Goal: Information Seeking & Learning: Learn about a topic

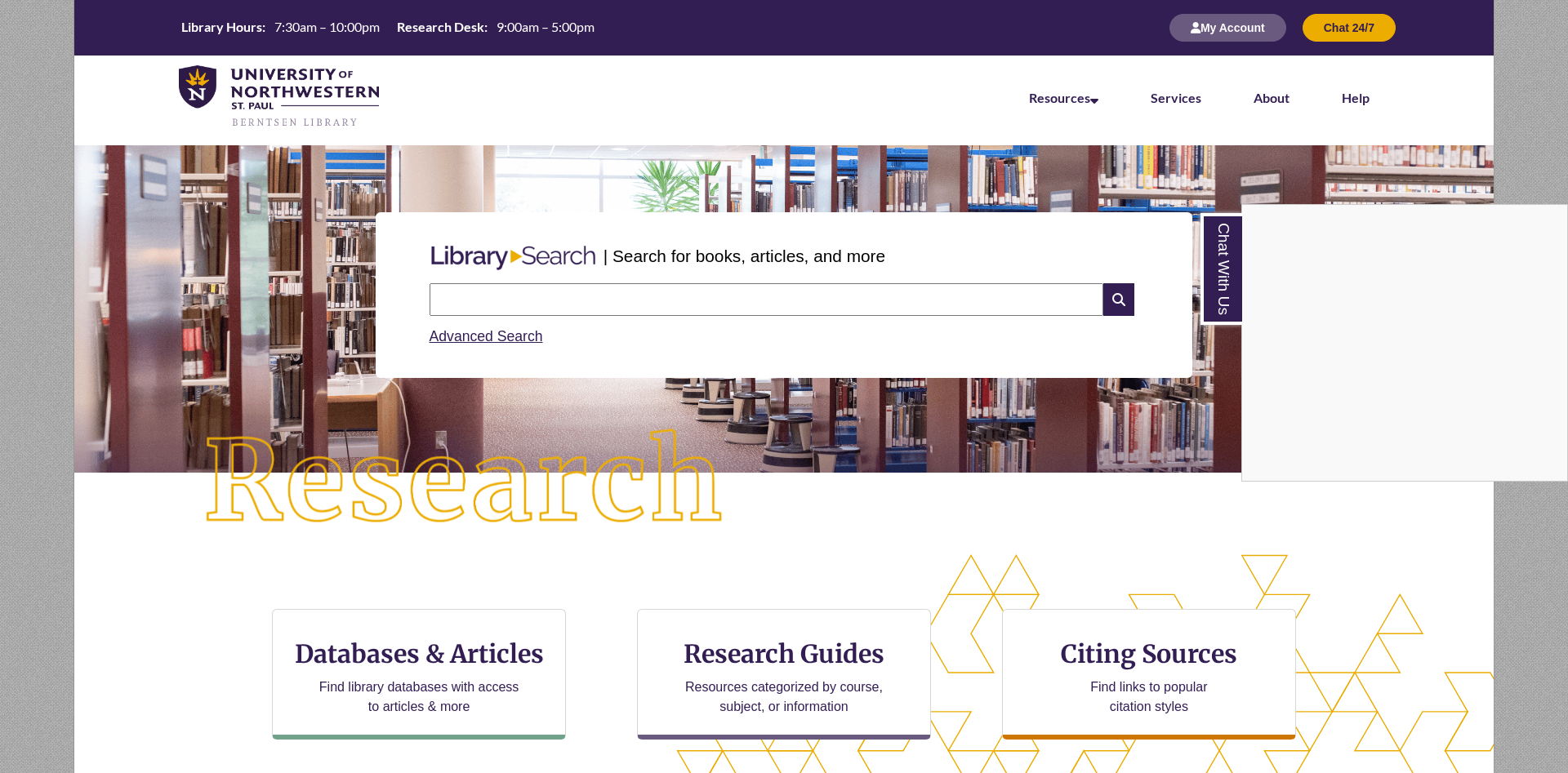
click at [486, 677] on div "Chat With Us" at bounding box center [784, 386] width 1568 height 773
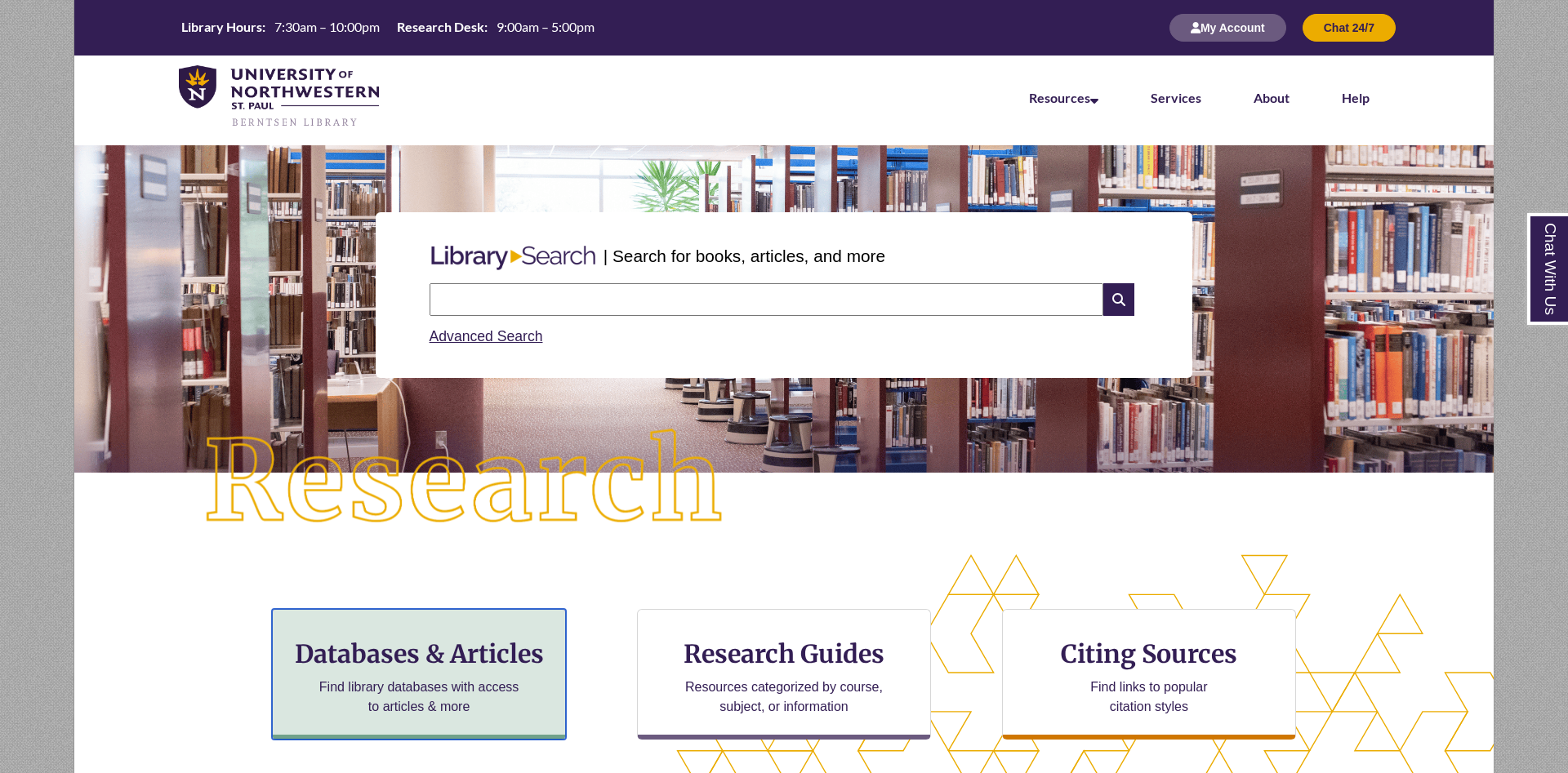
click at [497, 663] on h3 "Databases & Articles" at bounding box center [419, 653] width 266 height 31
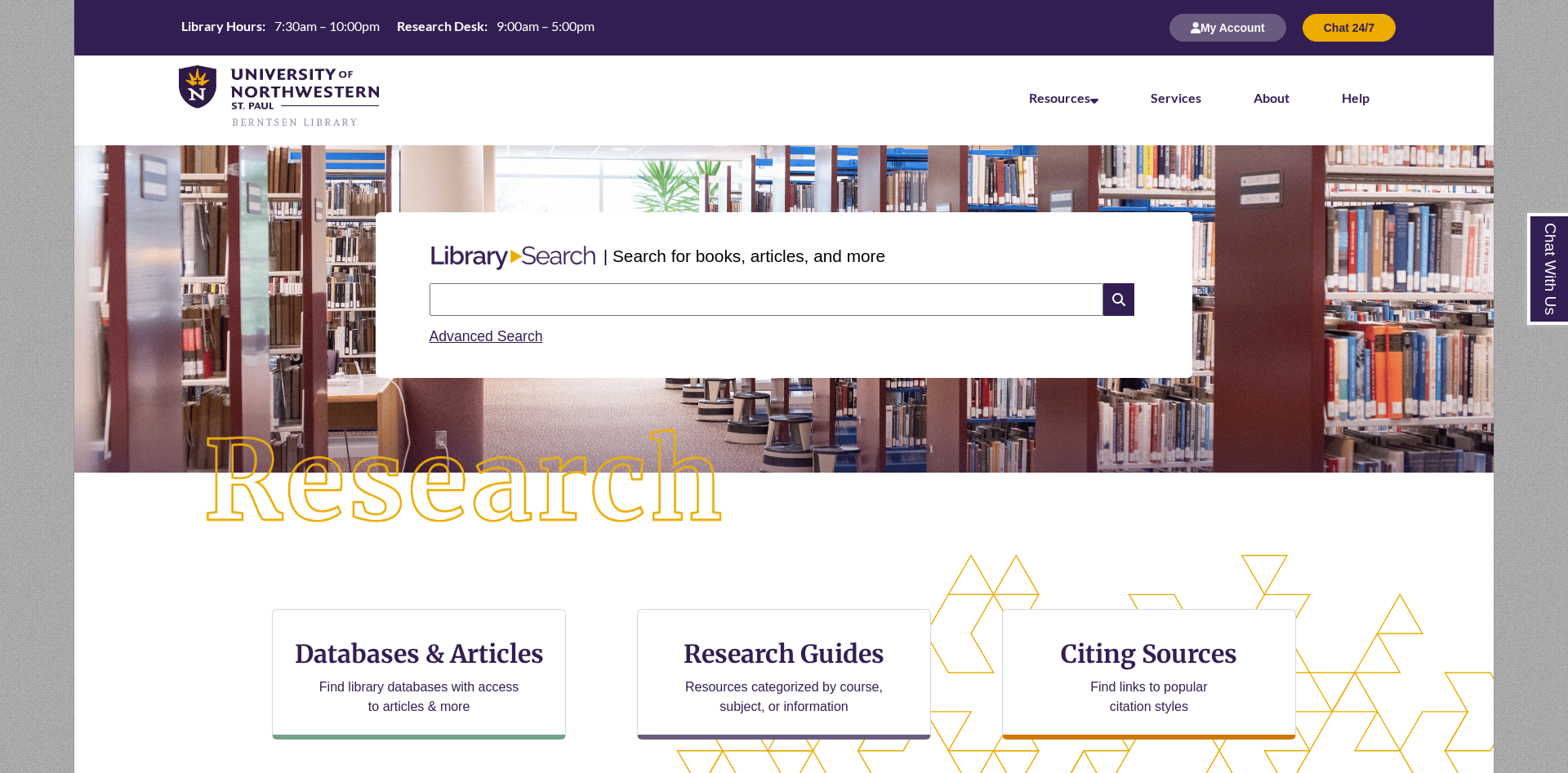
click at [726, 289] on input "text" at bounding box center [767, 299] width 673 height 32
type input "**********"
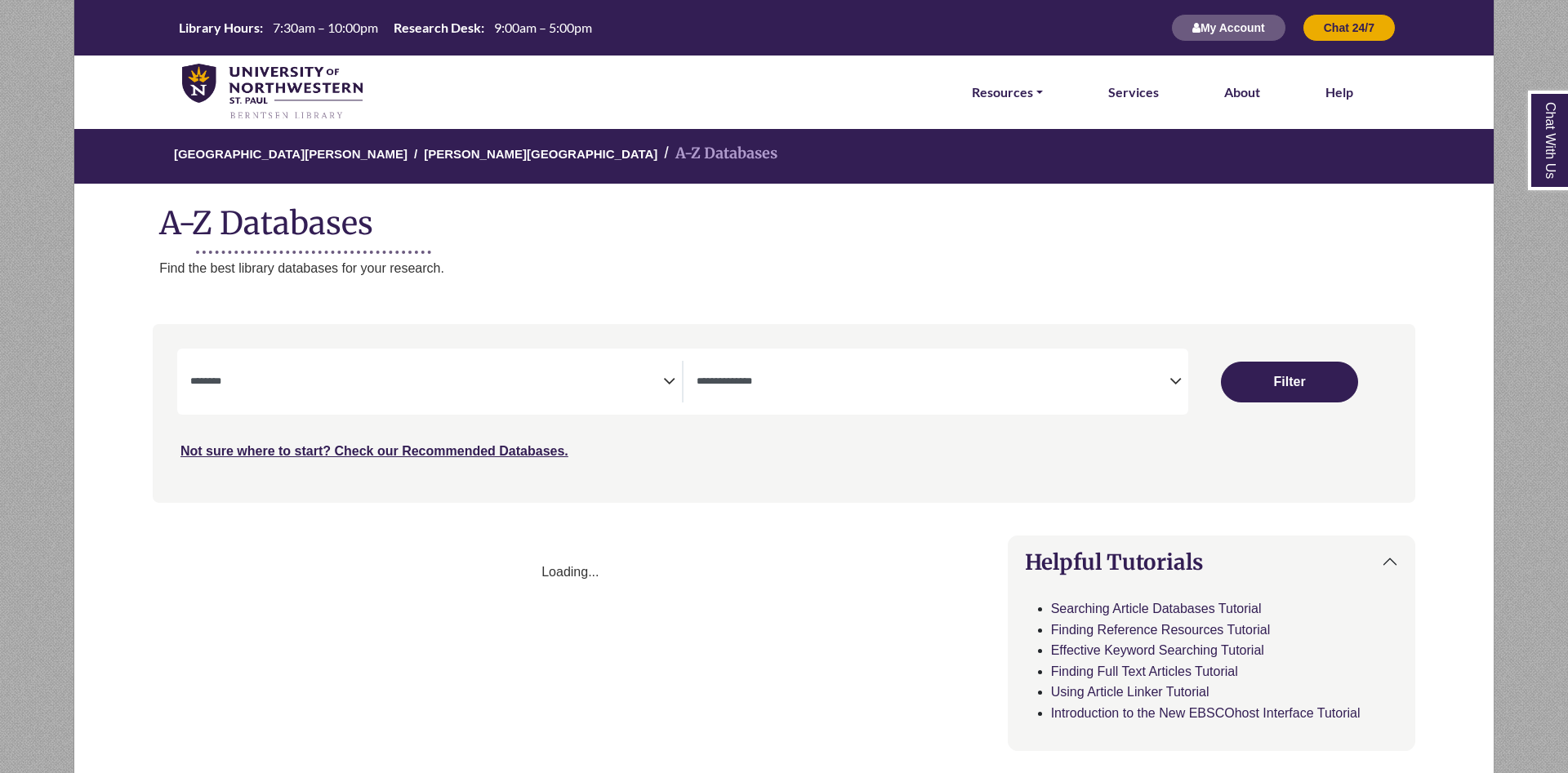
select select "Database Subject Filter"
select select "Database Types Filter"
select select "Database Subject Filter"
select select "Database Types Filter"
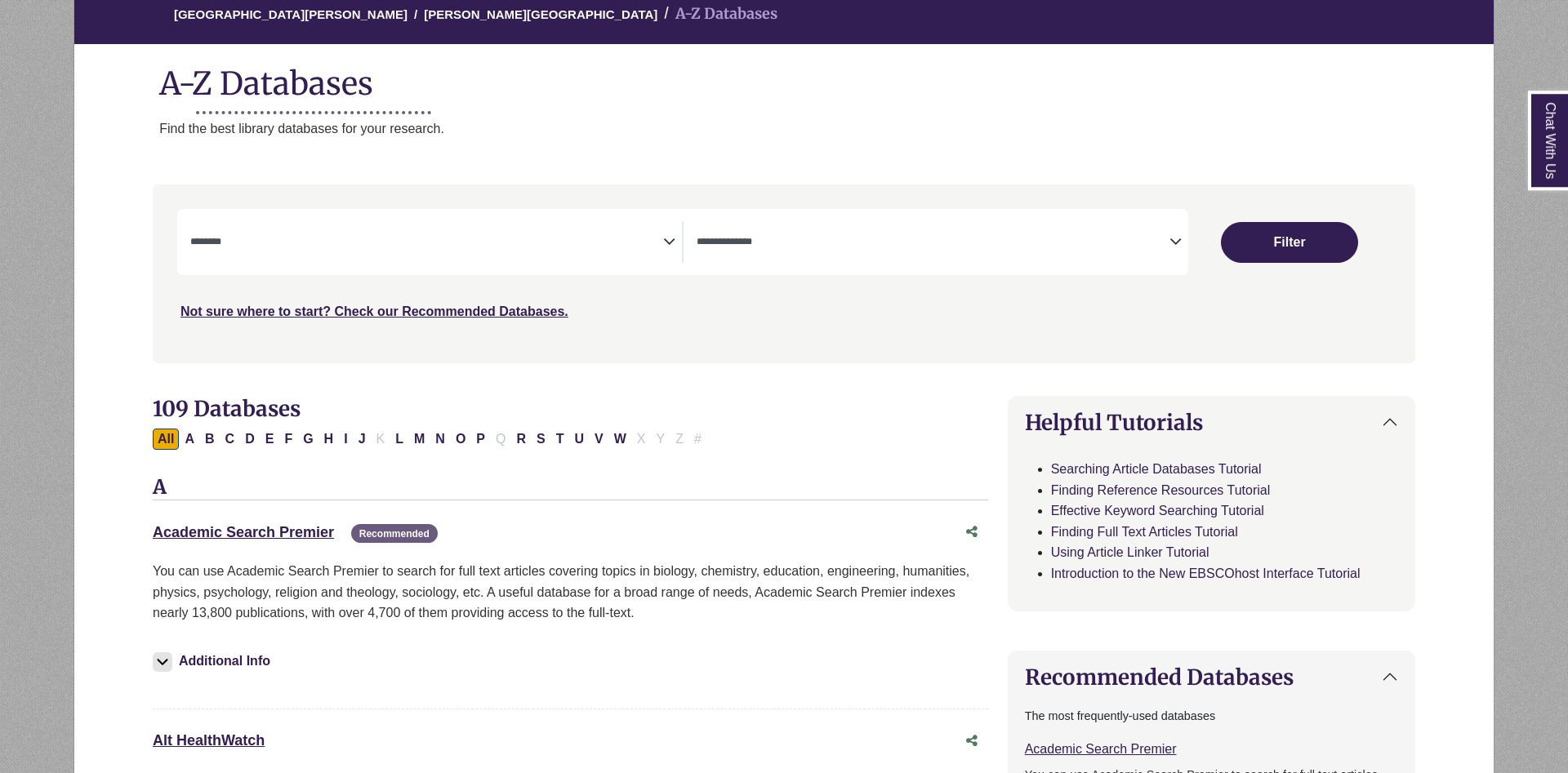
scroll to position [333, 0]
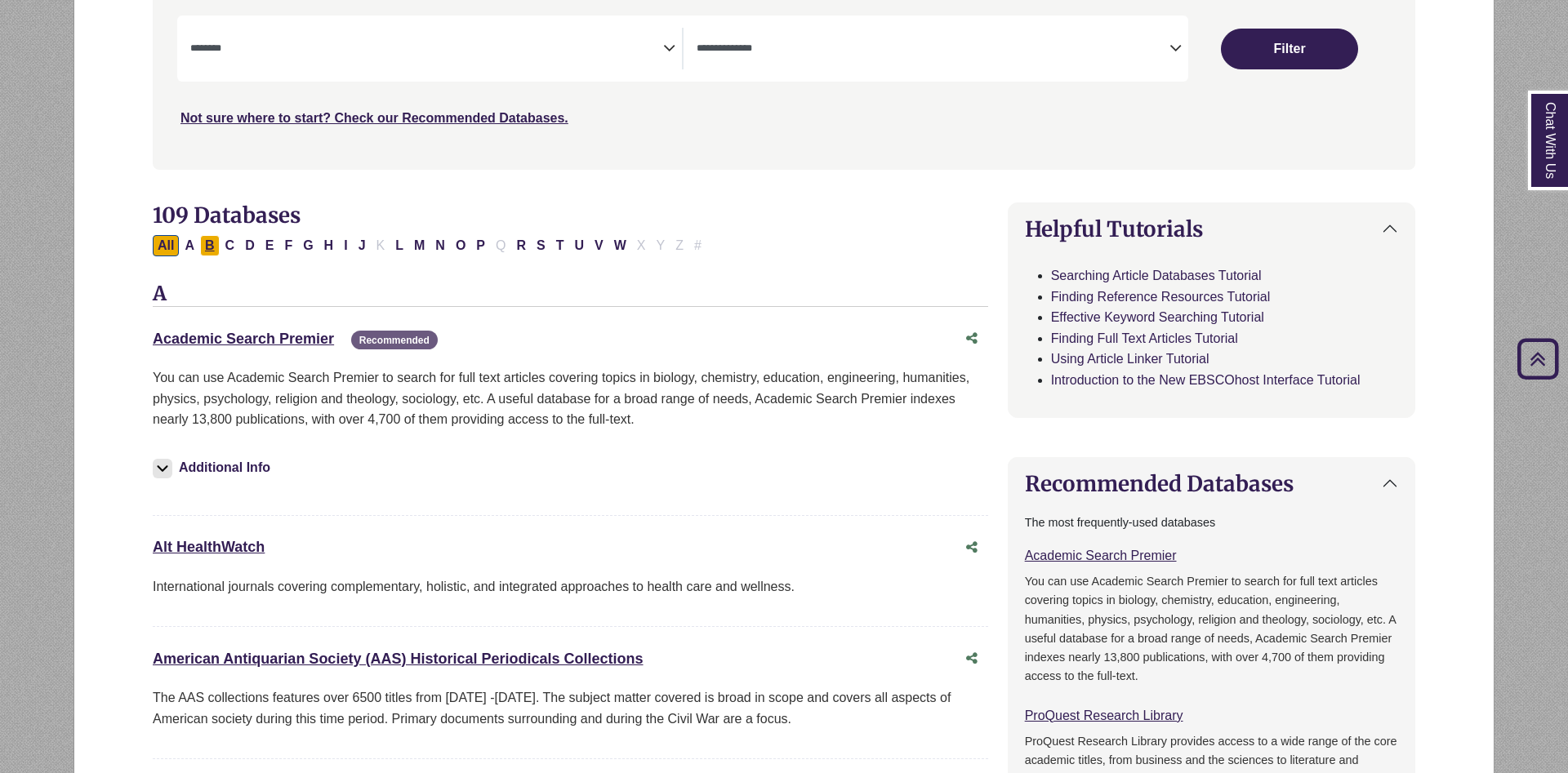
click at [211, 246] on button "B" at bounding box center [210, 246] width 20 height 22
select select "Database Subject Filter"
select select "Database Types Filter"
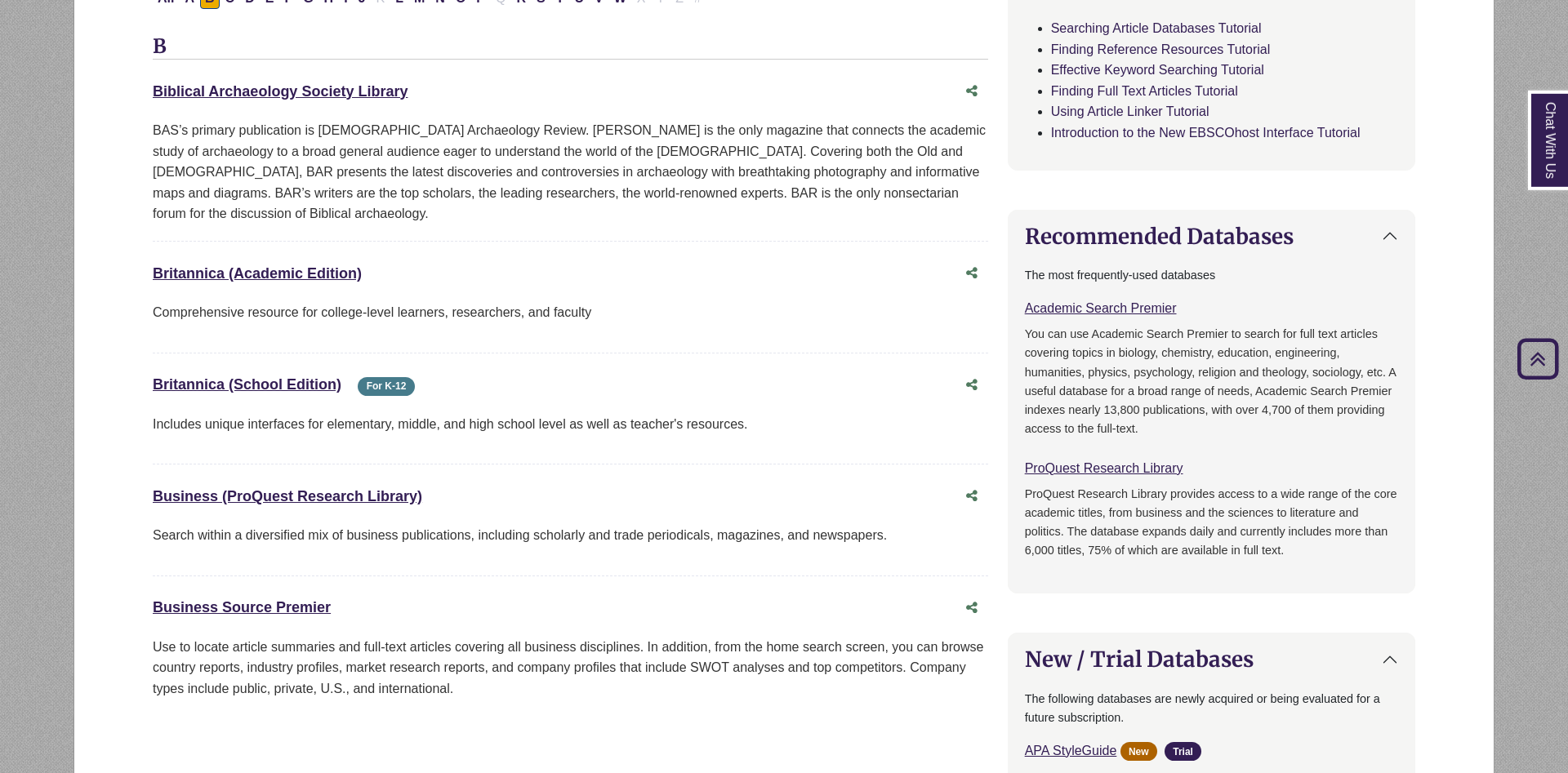
scroll to position [583, 0]
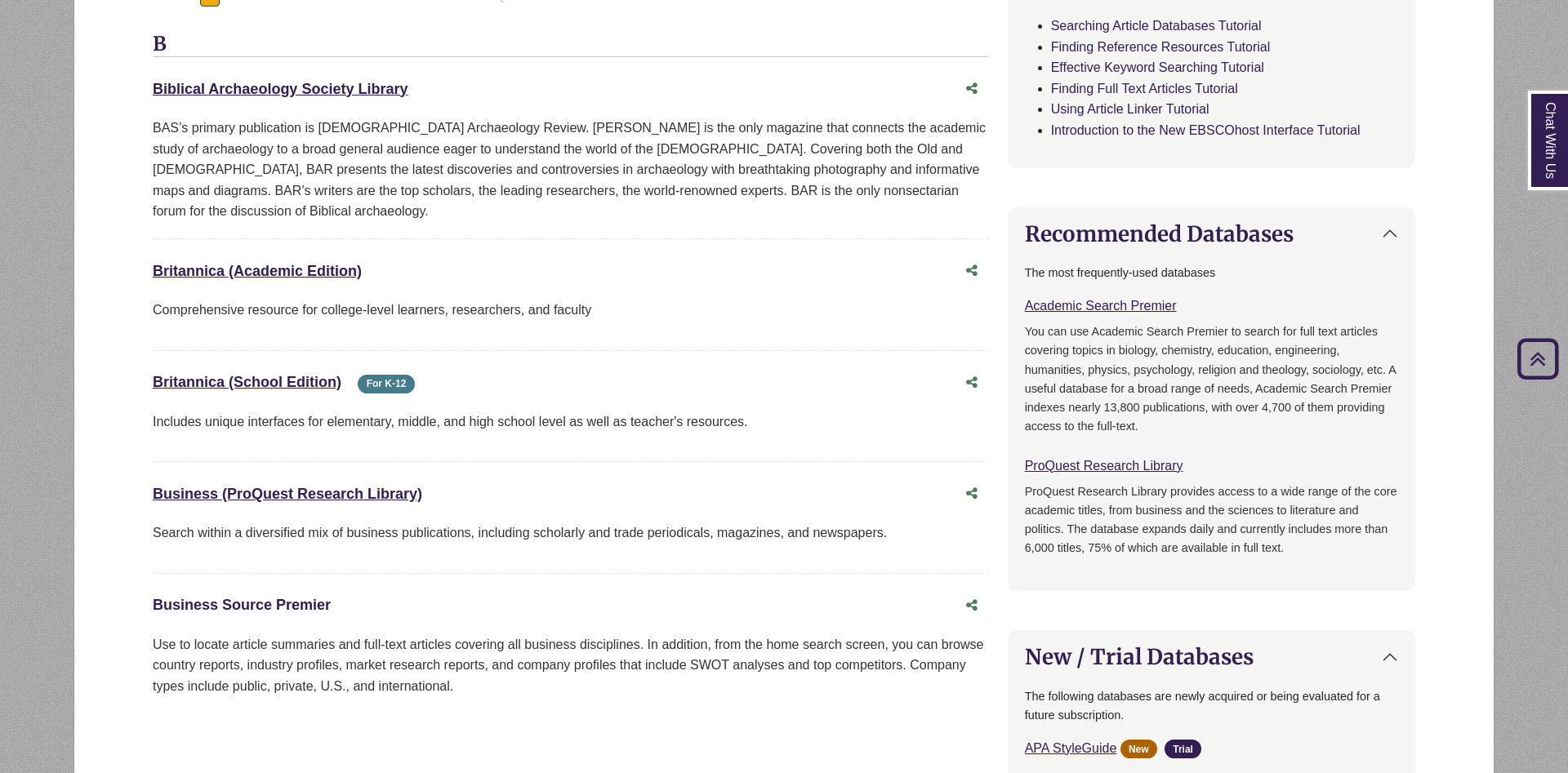
click at [267, 597] on link "Business Source Premier This link opens in a new window" at bounding box center [242, 605] width 178 height 17
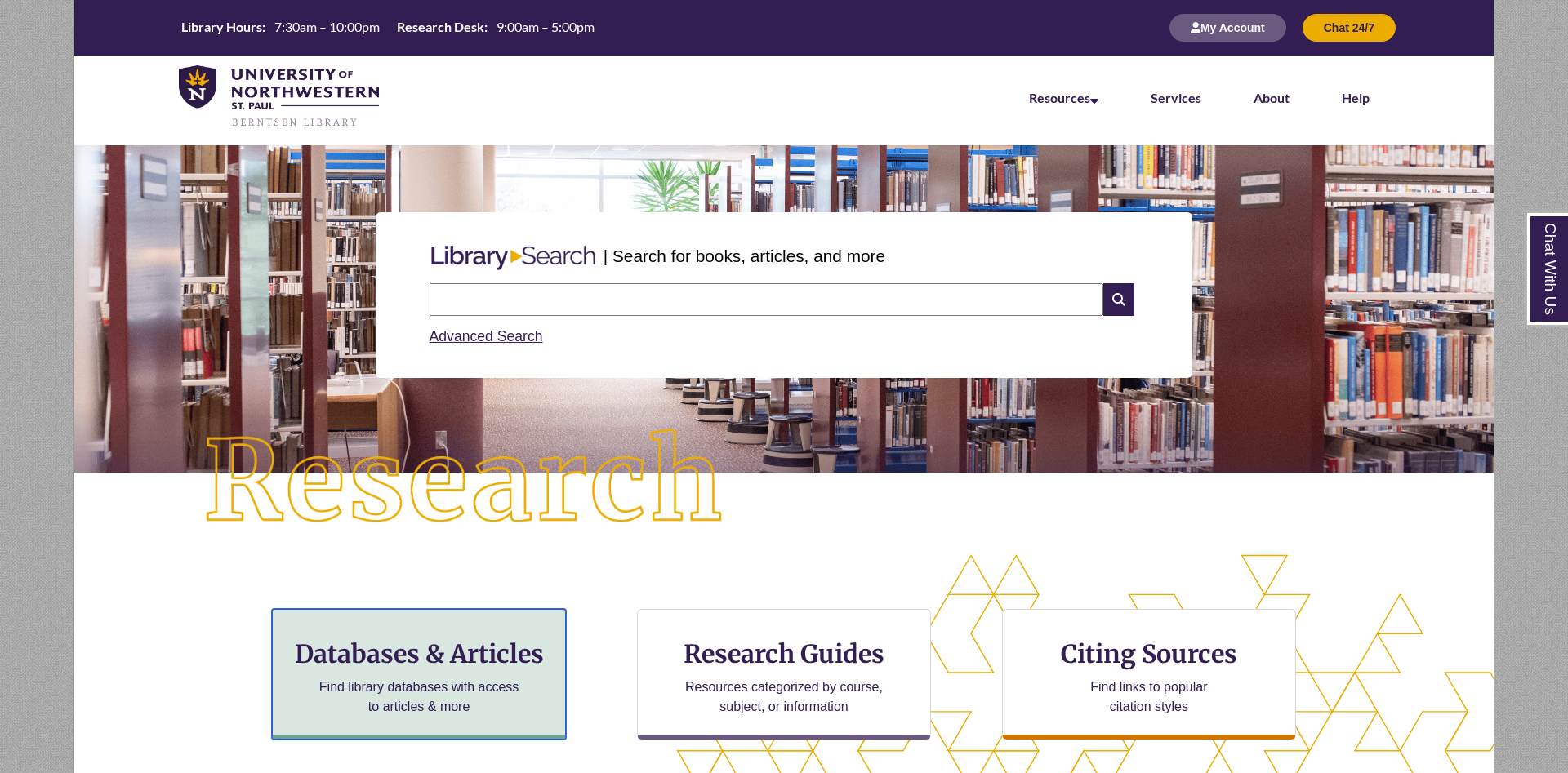
click at [471, 659] on h3 "Databases & Articles" at bounding box center [419, 653] width 266 height 31
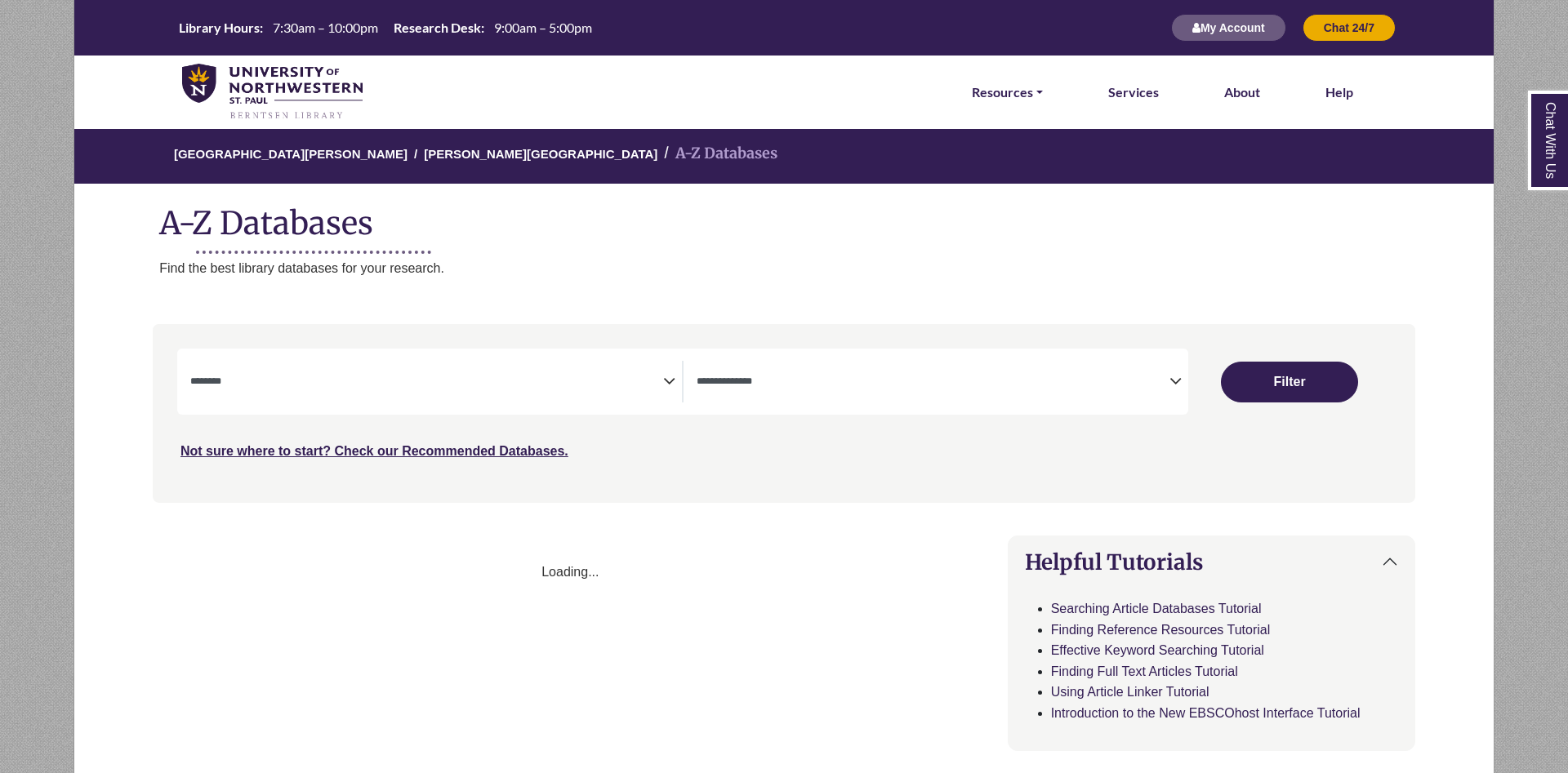
select select "Database Subject Filter"
select select "Database Types Filter"
select select "Database Subject Filter"
select select "Database Types Filter"
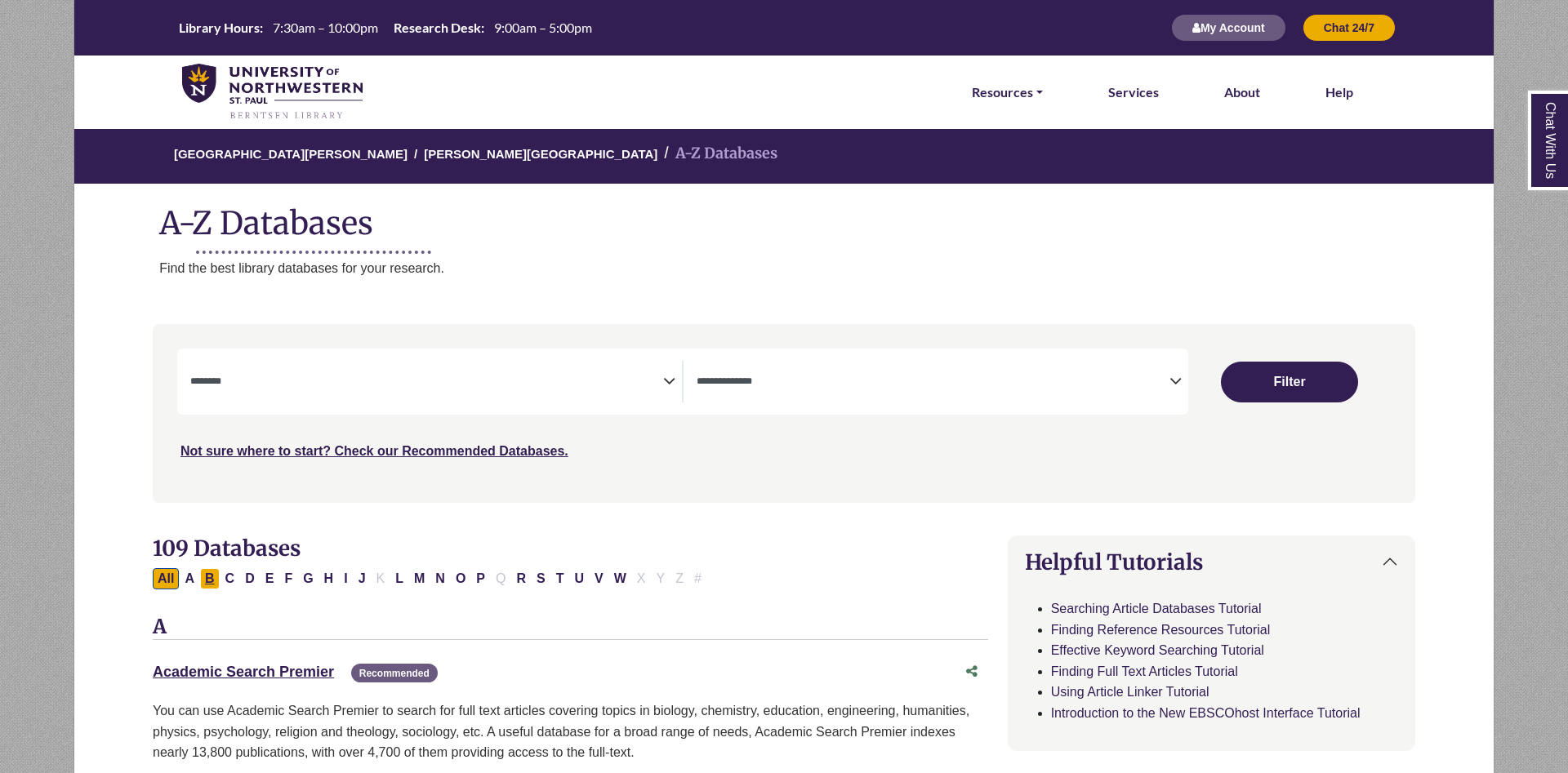
click at [208, 582] on button "B" at bounding box center [210, 579] width 20 height 22
select select "Database Subject Filter"
select select "Database Types Filter"
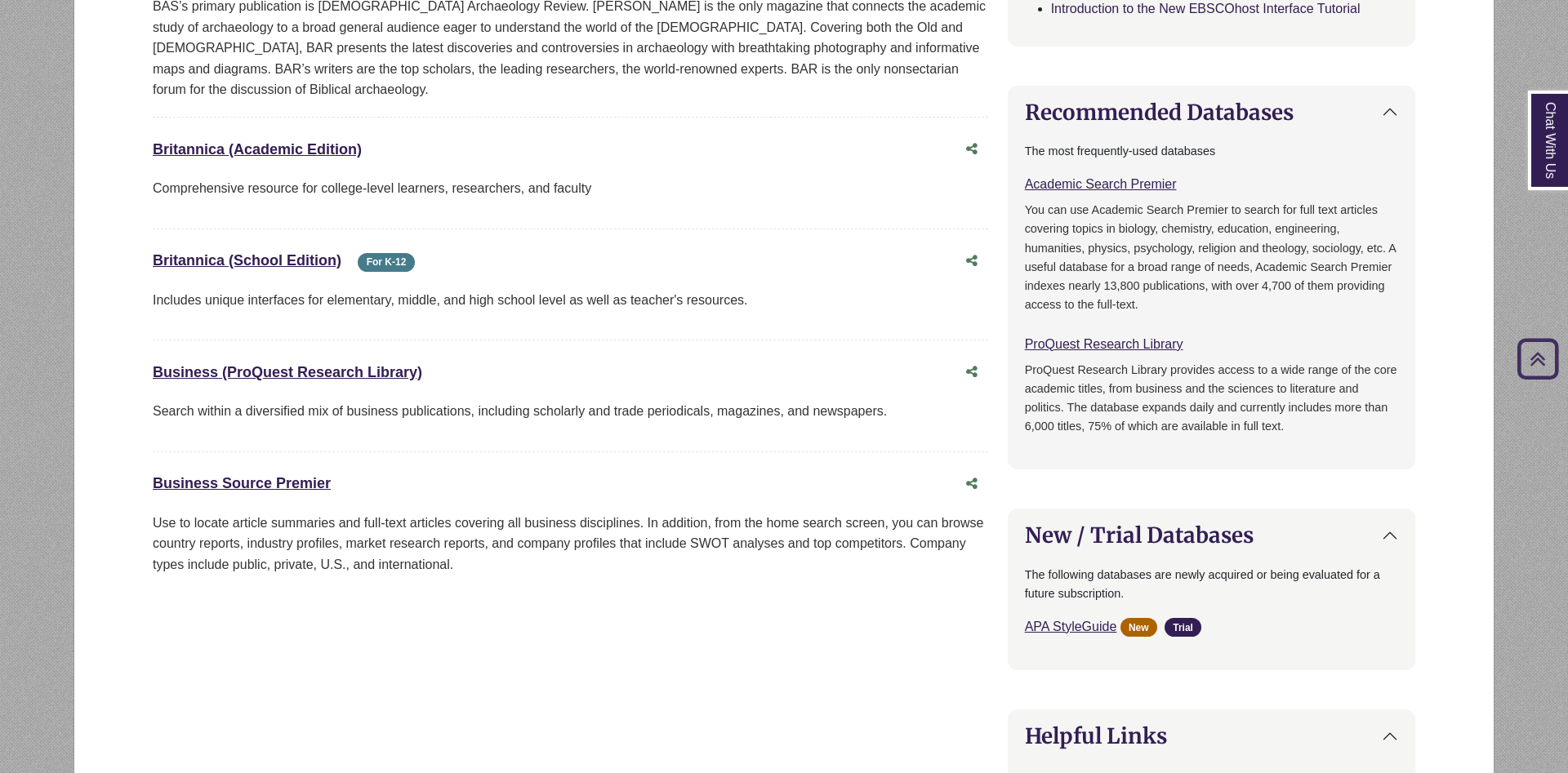
scroll to position [750, 0]
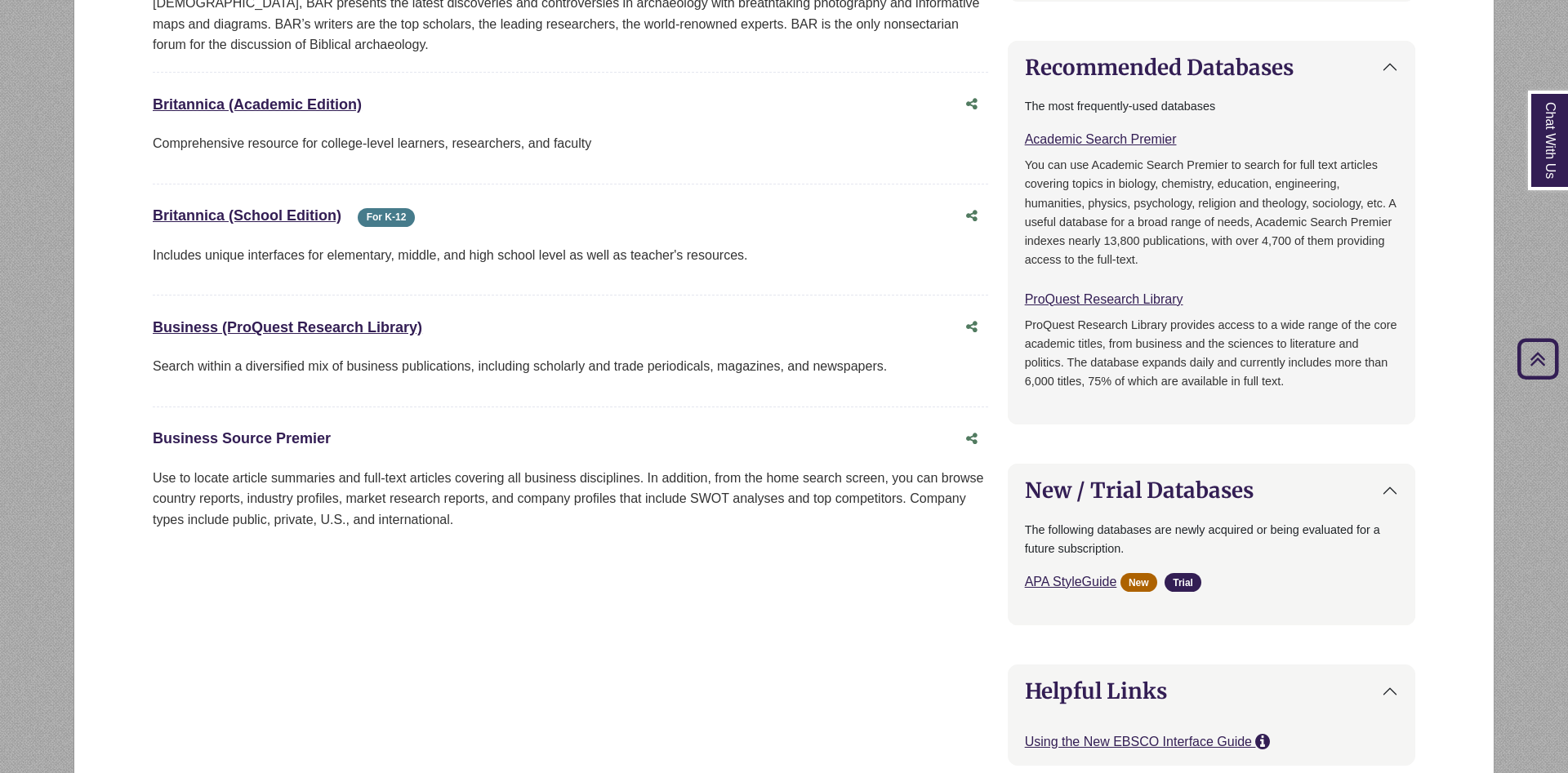
click at [271, 431] on link "Business Source Premier This link opens in a new window" at bounding box center [242, 439] width 178 height 17
